Goal: Browse casually

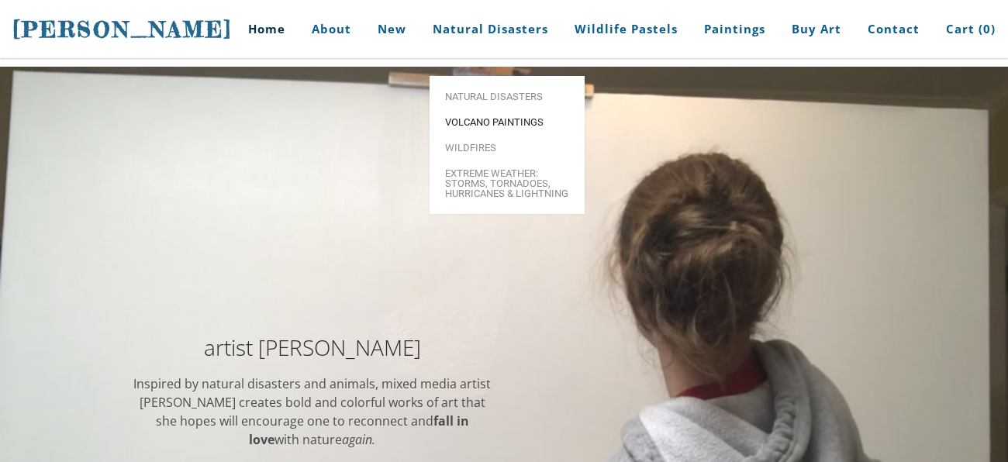
click at [508, 117] on span "Volcano paintings" at bounding box center [507, 122] width 124 height 10
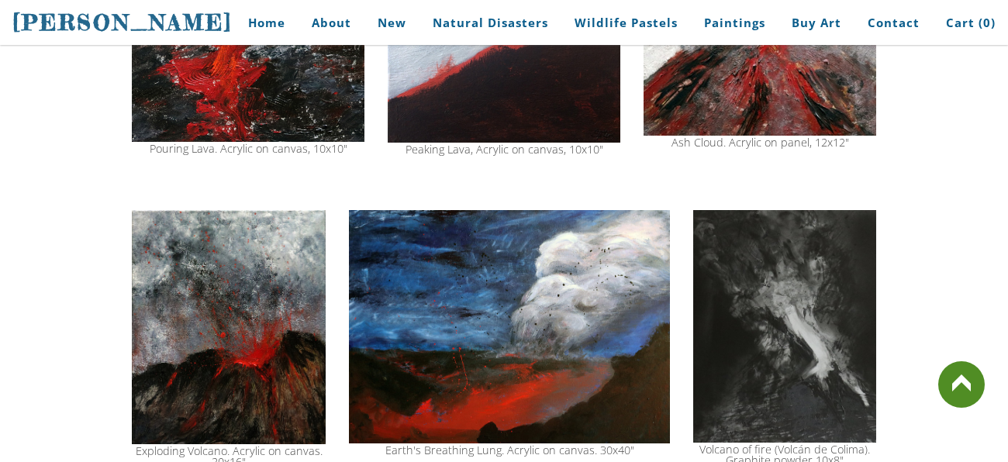
scroll to position [1363, 0]
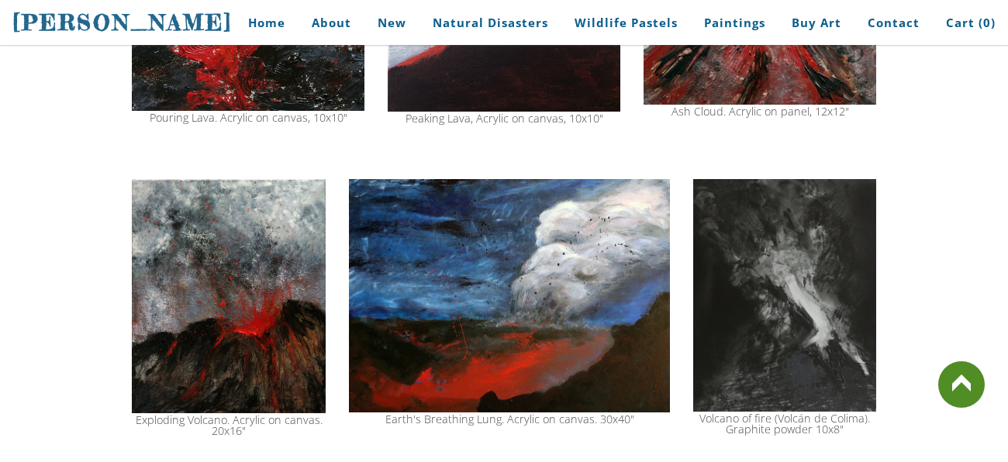
click at [607, 298] on img at bounding box center [509, 296] width 321 height 234
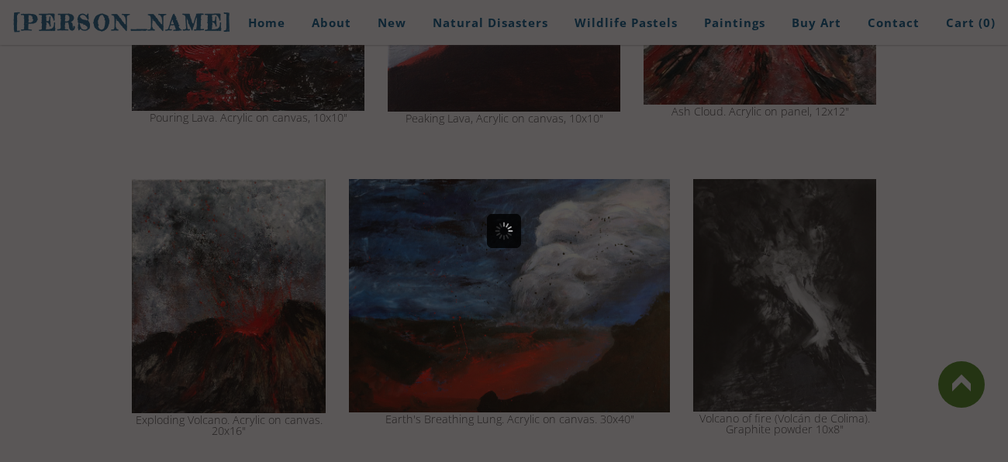
click at [603, 298] on div at bounding box center [504, 231] width 1008 height 462
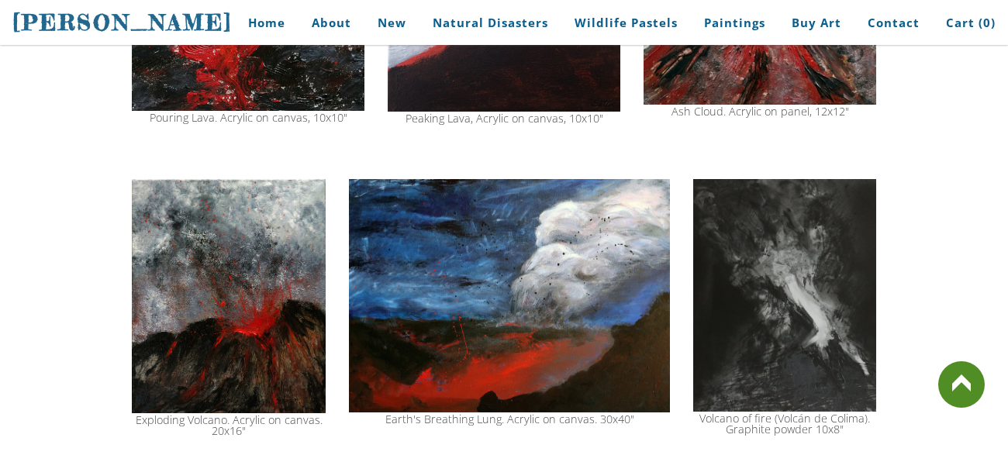
click at [610, 301] on img at bounding box center [509, 296] width 321 height 234
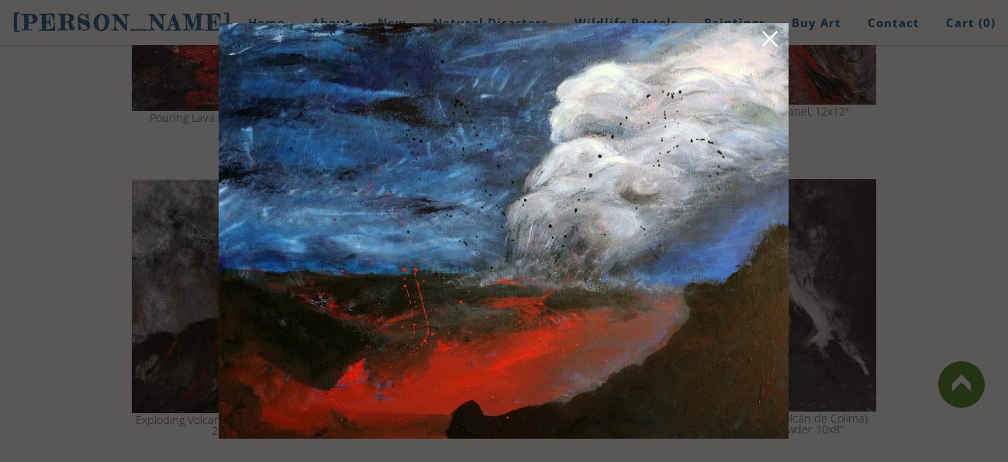
click at [781, 33] on img at bounding box center [504, 230] width 570 height 415
click at [743, 47] on img at bounding box center [504, 230] width 570 height 415
click at [764, 31] on link at bounding box center [770, 41] width 22 height 24
